Goal: Obtain resource: Download file/media

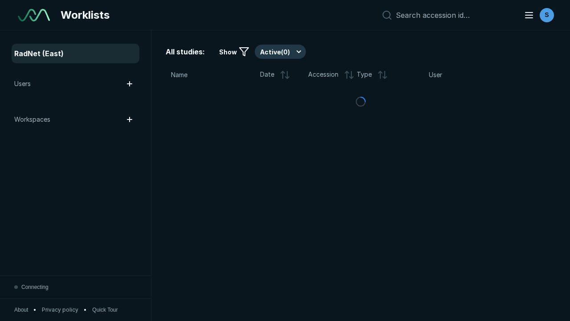
scroll to position [2434, 3712]
